Goal: Transaction & Acquisition: Purchase product/service

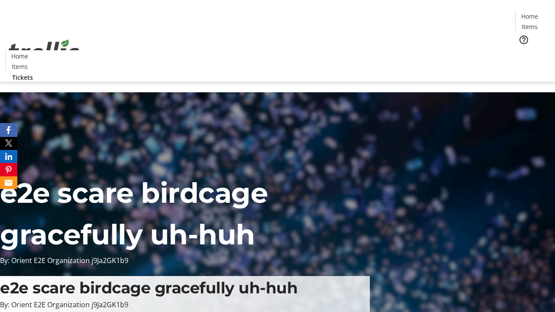
click at [522, 50] on span "Tickets" at bounding box center [532, 54] width 21 height 9
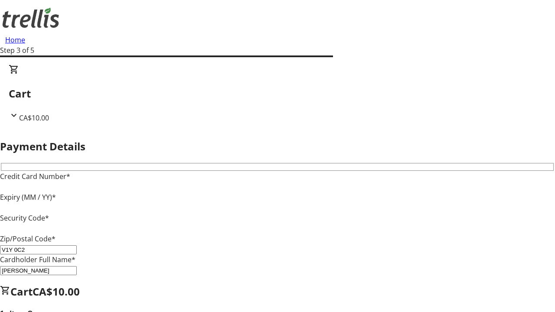
type input "V1Y 0C2"
